Goal: Find specific page/section: Find specific page/section

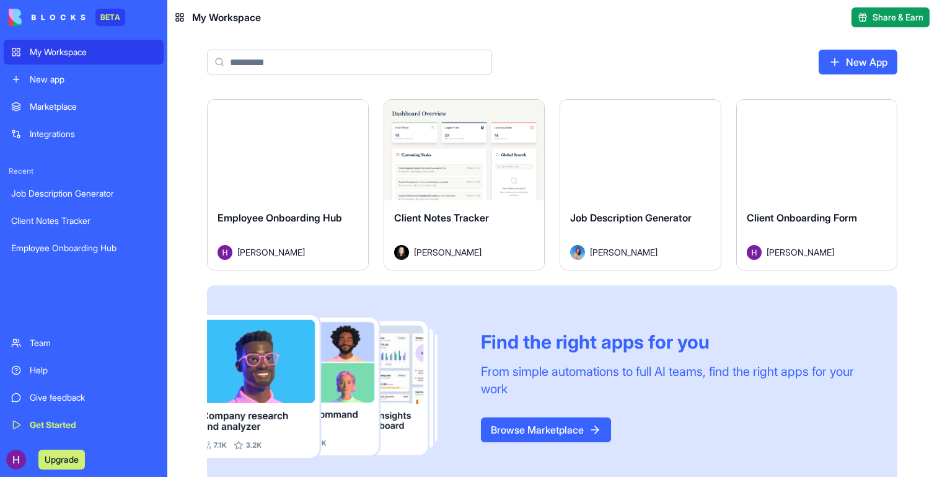
click at [829, 231] on div "Client Onboarding Form" at bounding box center [817, 227] width 141 height 35
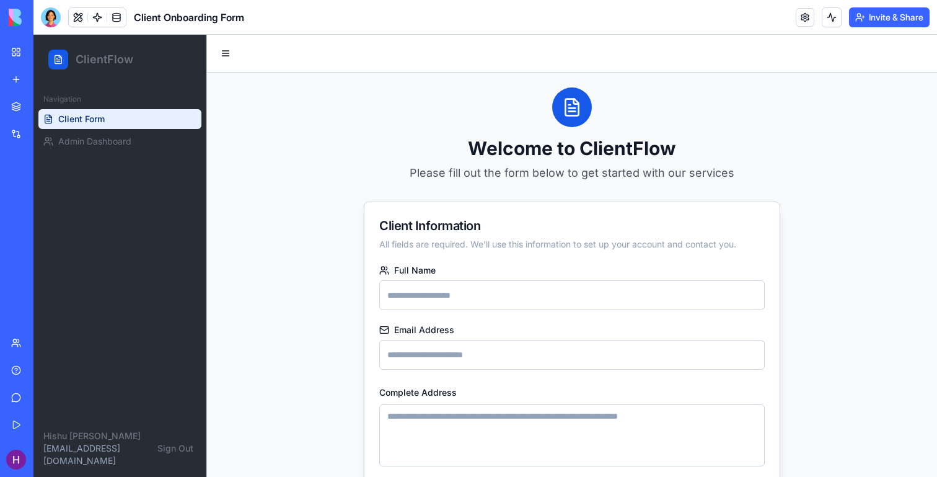
scroll to position [92, 0]
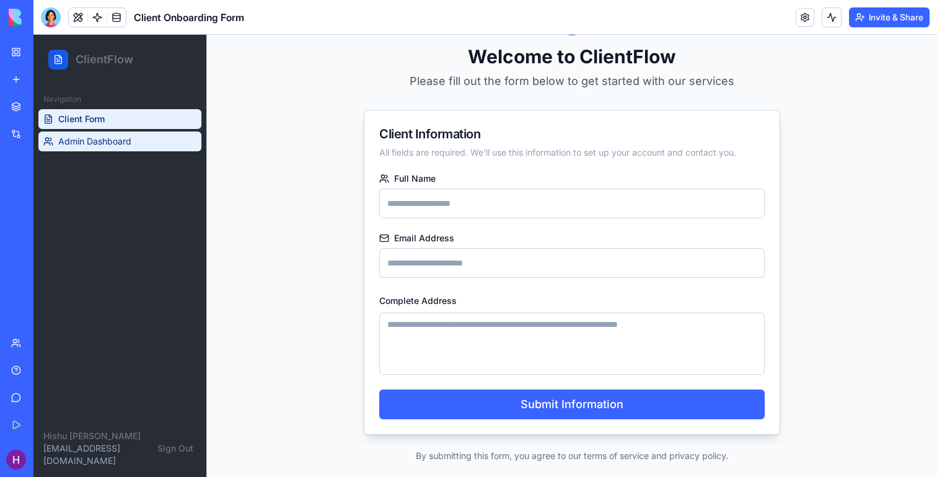
click at [123, 144] on span "Admin Dashboard" at bounding box center [94, 141] width 73 height 12
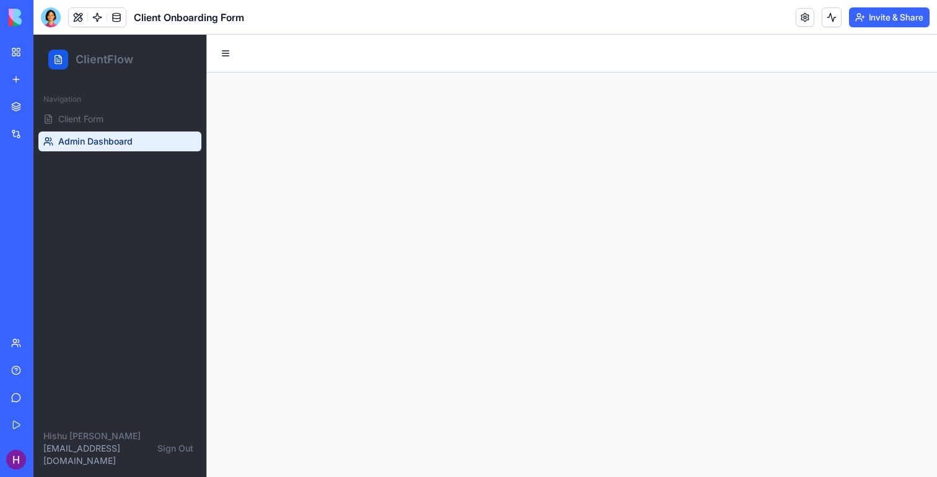
scroll to position [0, 0]
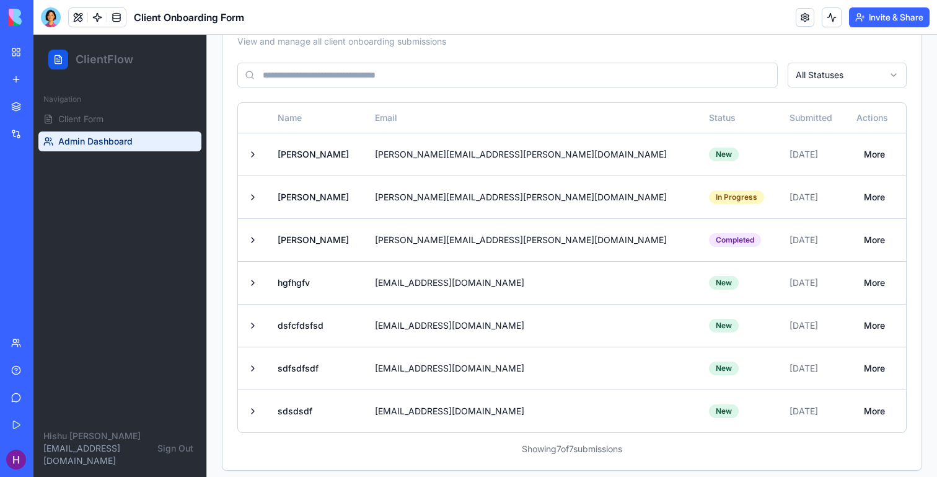
scroll to position [245, 0]
